Goal: Task Accomplishment & Management: Manage account settings

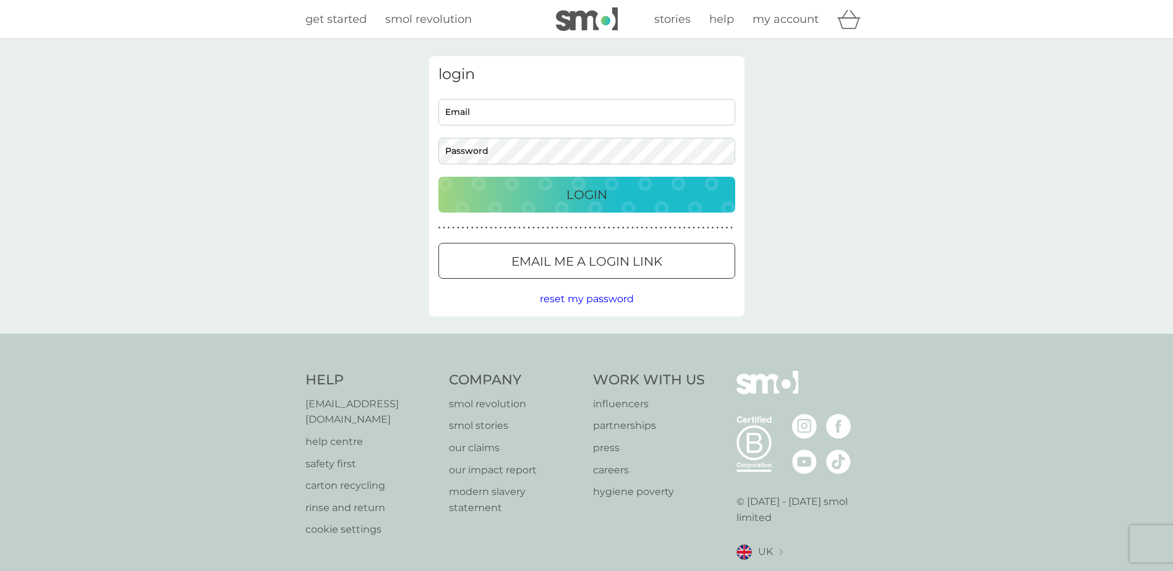
type input "christina@esb-recruit.com"
click at [577, 198] on p "Login" at bounding box center [586, 195] width 41 height 20
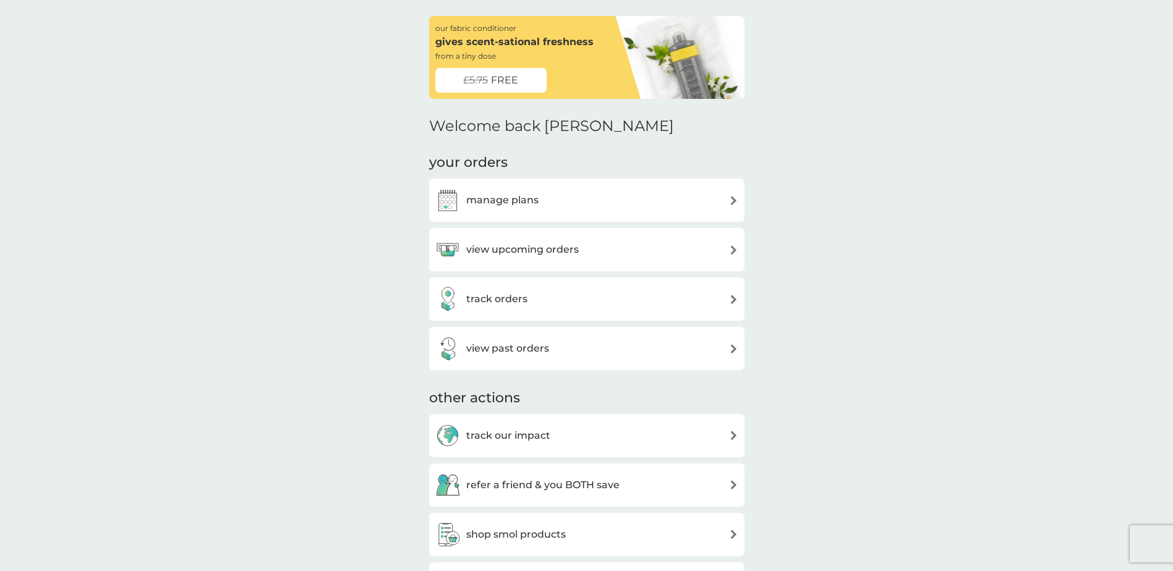
scroll to position [62, 0]
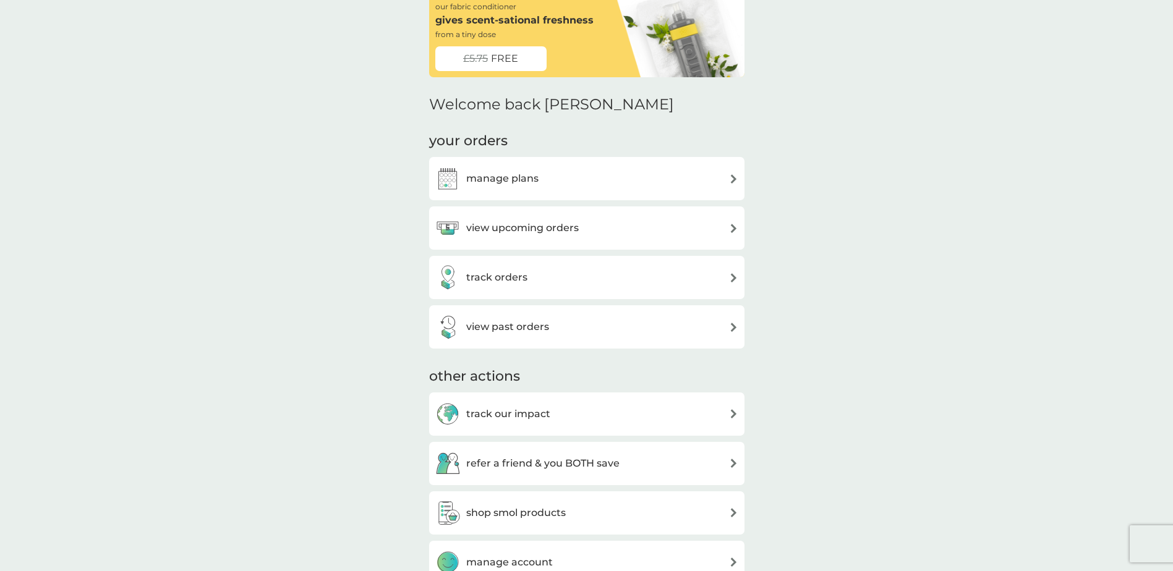
click at [657, 176] on div "manage plans" at bounding box center [586, 178] width 303 height 25
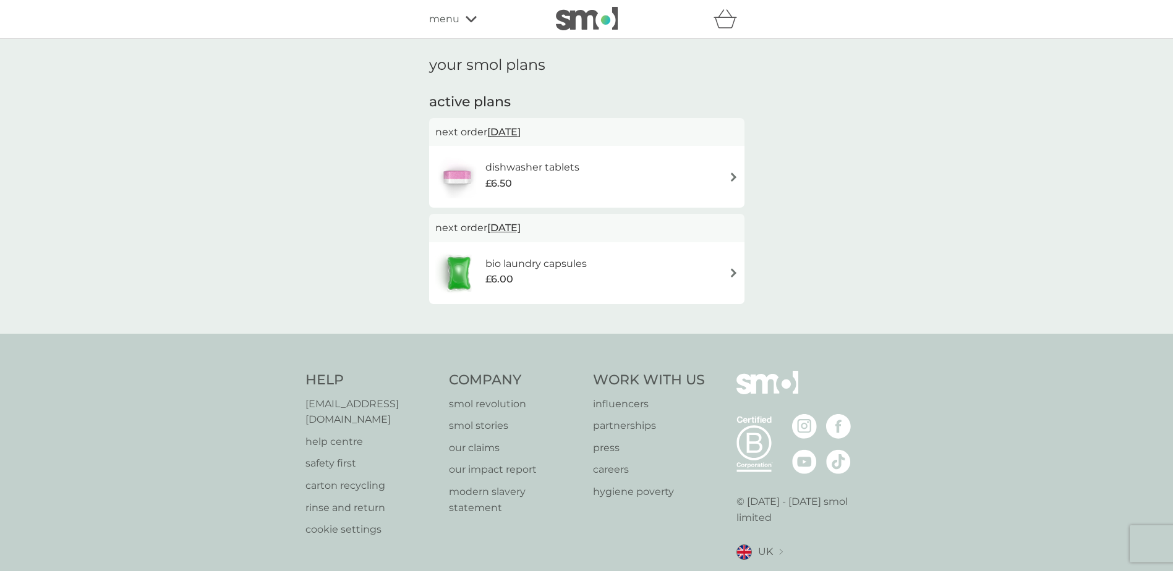
click at [721, 176] on div "dishwasher tablets £6.50" at bounding box center [586, 176] width 303 height 43
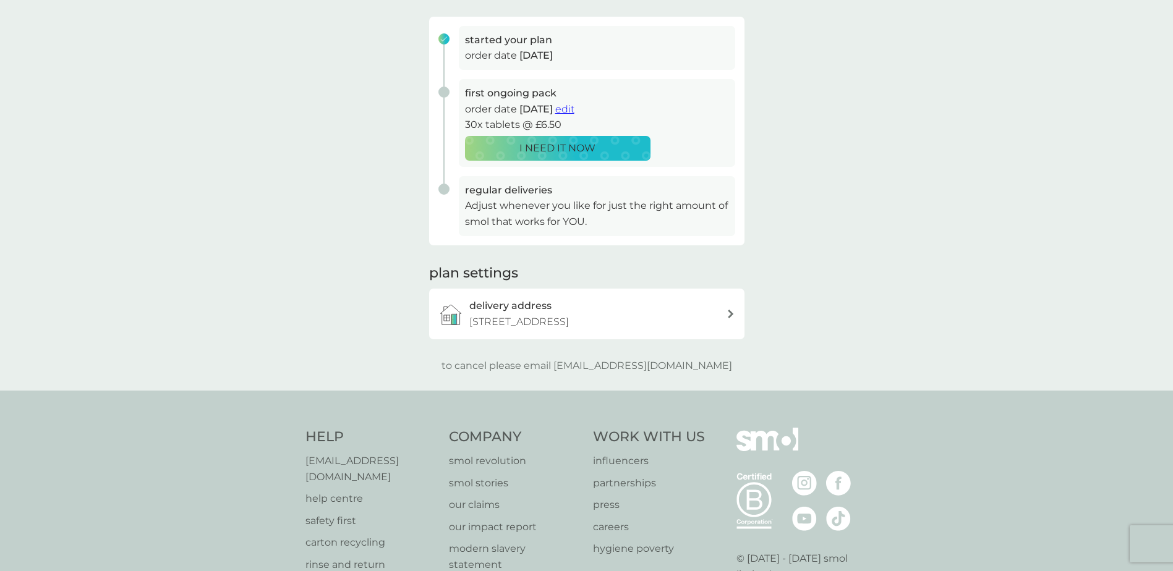
scroll to position [185, 0]
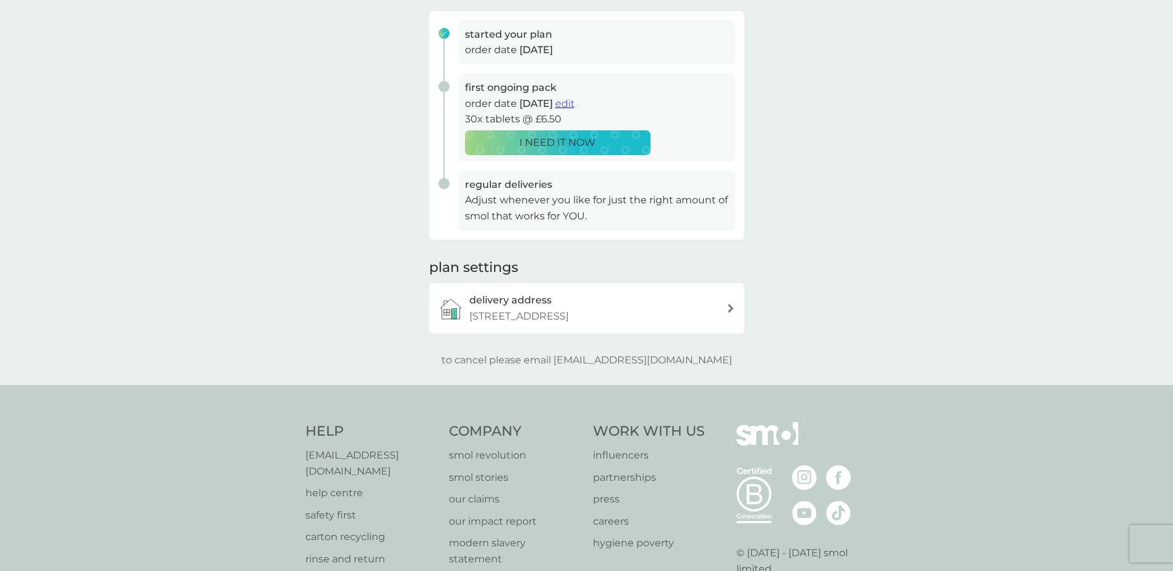
click at [609, 305] on div "delivery address [STREET_ADDRESS]" at bounding box center [597, 308] width 257 height 32
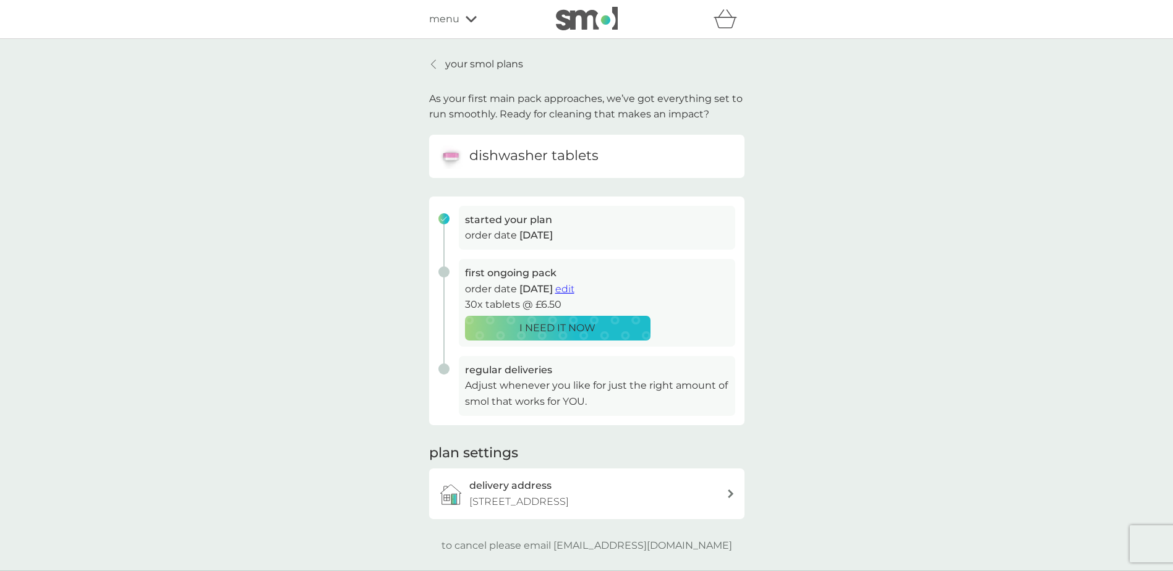
click at [490, 152] on h6 "dishwasher tablets" at bounding box center [533, 156] width 129 height 19
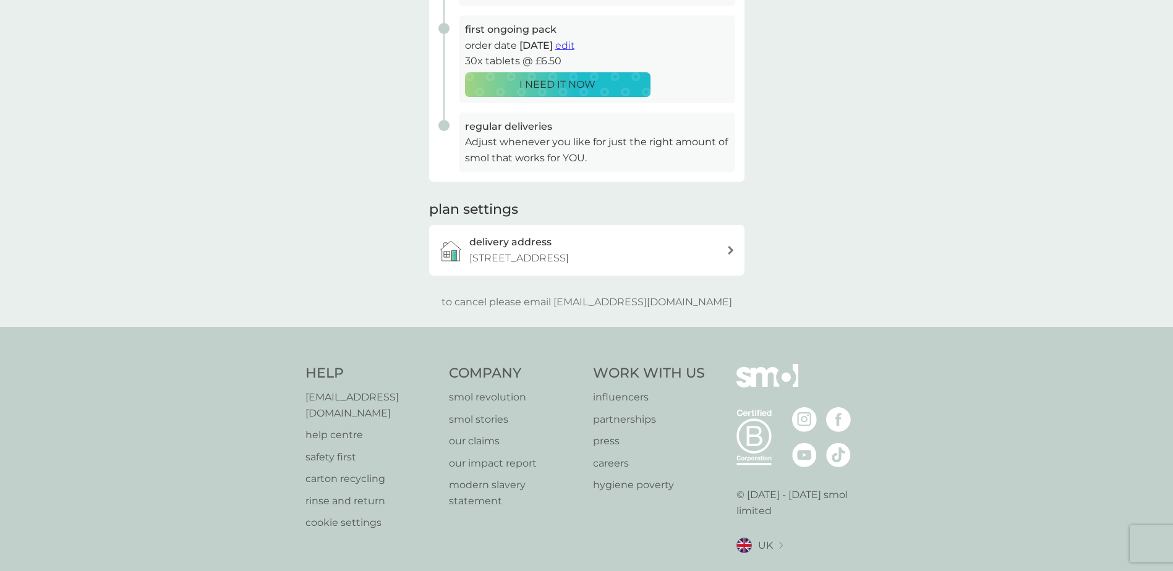
scroll to position [278, 0]
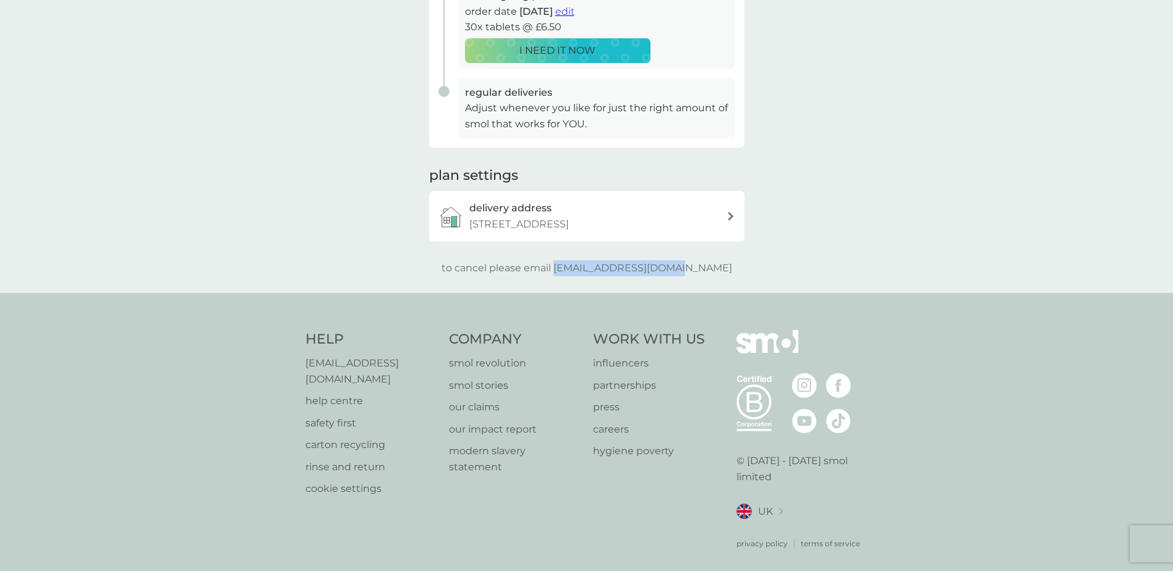
drag, startPoint x: 703, startPoint y: 268, endPoint x: 581, endPoint y: 270, distance: 121.8
click at [581, 270] on p "to cancel please email help@smolproducts.com" at bounding box center [586, 268] width 291 height 16
drag, startPoint x: 581, startPoint y: 270, endPoint x: 616, endPoint y: 263, distance: 35.2
copy p "[EMAIL_ADDRESS][DOMAIN_NAME]"
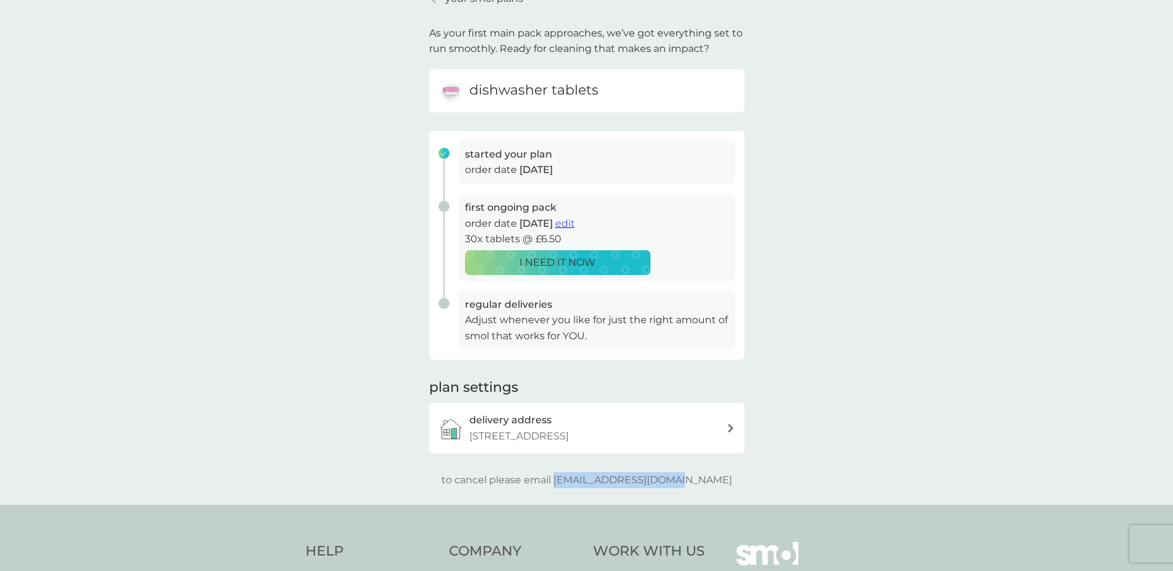
scroll to position [0, 0]
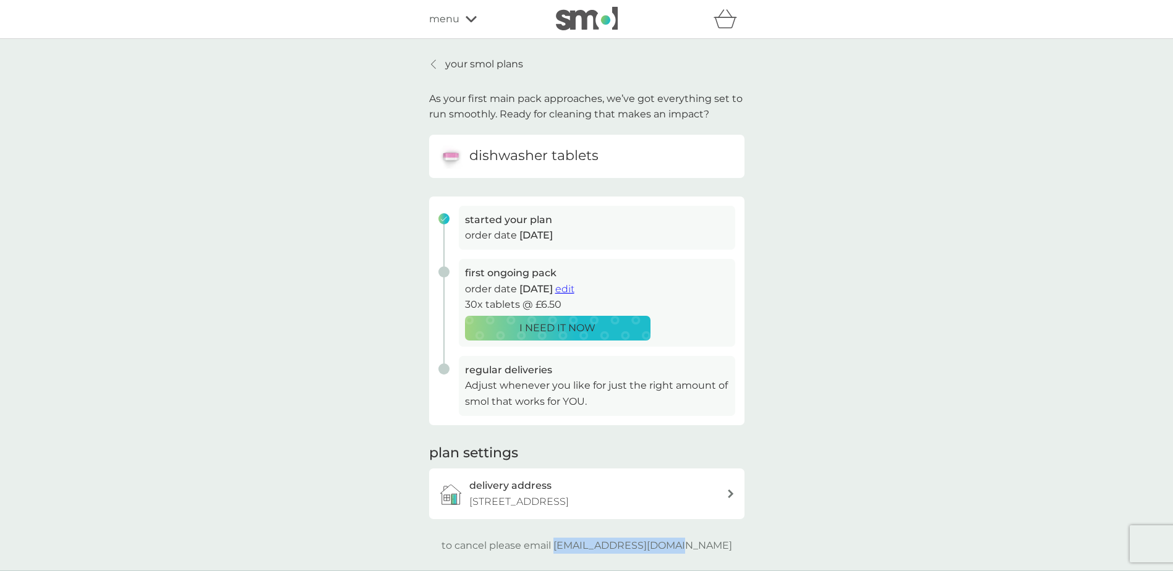
click at [564, 20] on img at bounding box center [587, 18] width 62 height 23
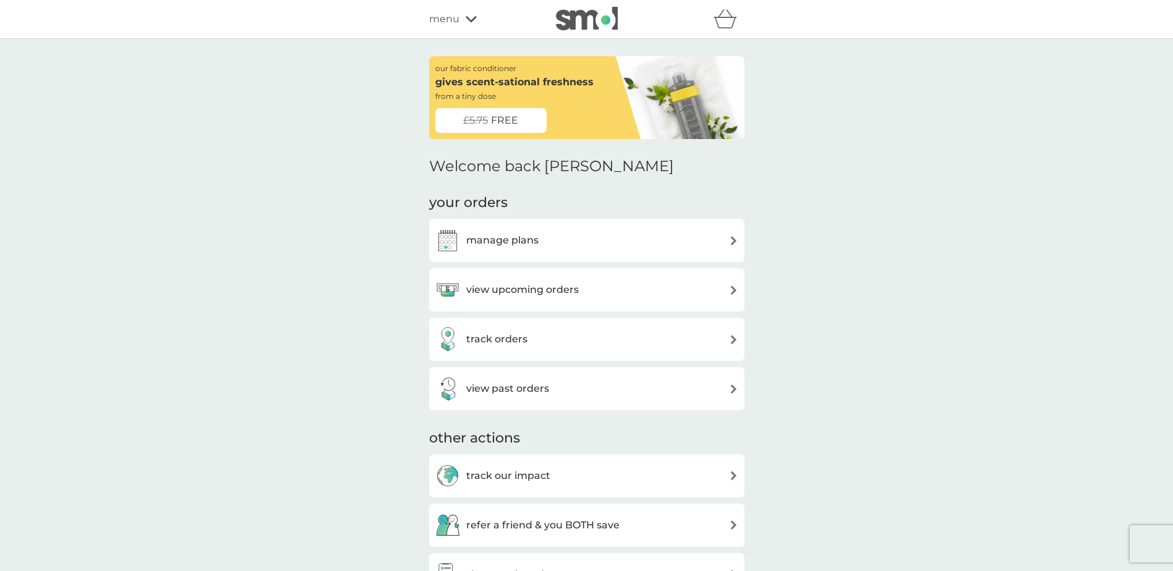
click at [668, 240] on div "manage plans" at bounding box center [586, 240] width 303 height 25
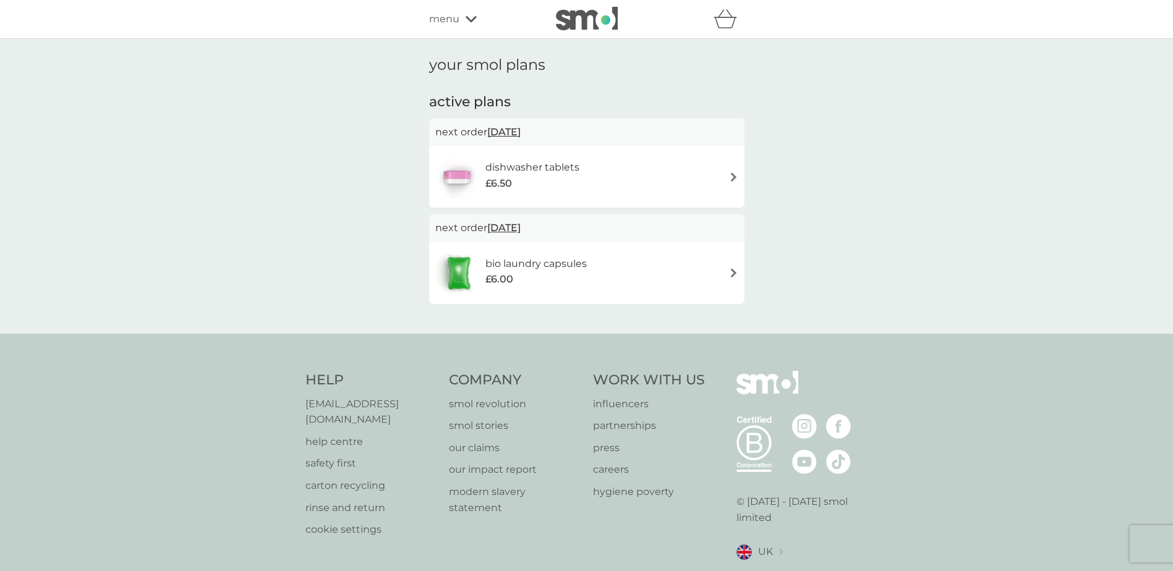
click at [690, 178] on div "dishwasher tablets £6.50" at bounding box center [586, 176] width 303 height 43
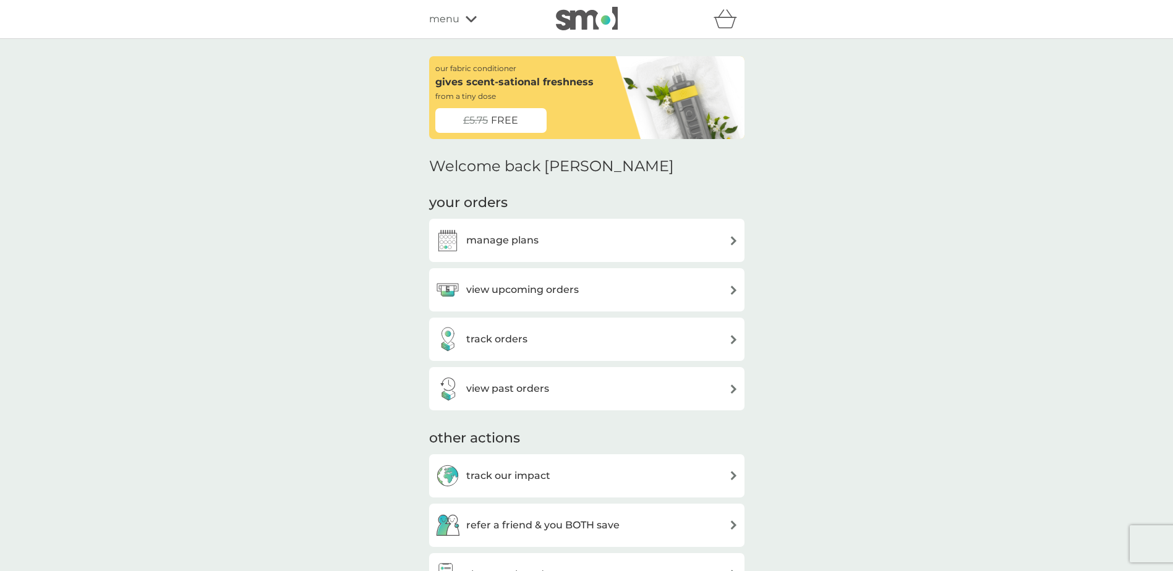
click at [592, 20] on img at bounding box center [587, 18] width 62 height 23
